Goal: Check status: Check status

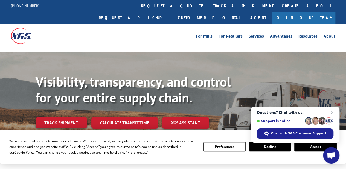
click at [313, 146] on button "Accept" at bounding box center [316, 146] width 42 height 9
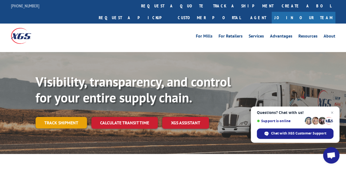
click at [55, 117] on link "Track shipment" at bounding box center [61, 123] width 51 height 12
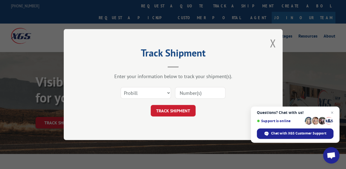
click at [190, 94] on input at bounding box center [200, 93] width 50 height 12
type input "17615392"
click at [183, 107] on button "TRACK SHIPMENT" at bounding box center [173, 111] width 45 height 12
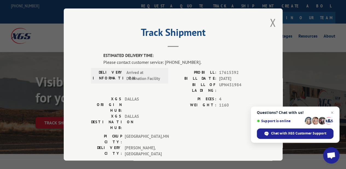
scroll to position [80, 0]
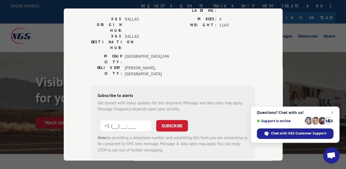
click at [137, 120] on input "+1 (___) ___-____" at bounding box center [126, 126] width 52 height 12
type input "[PHONE_NUMBER]"
click at [160, 120] on button "SUBSCRIBE" at bounding box center [172, 126] width 32 height 12
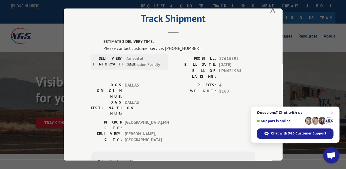
scroll to position [0, 0]
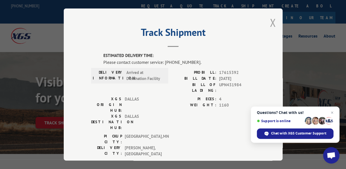
click at [270, 24] on button "Close modal" at bounding box center [273, 22] width 6 height 15
